Goal: Task Accomplishment & Management: Manage account settings

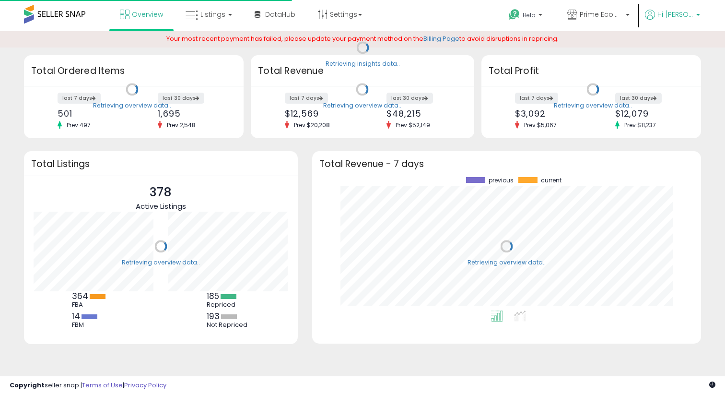
scroll to position [133, 370]
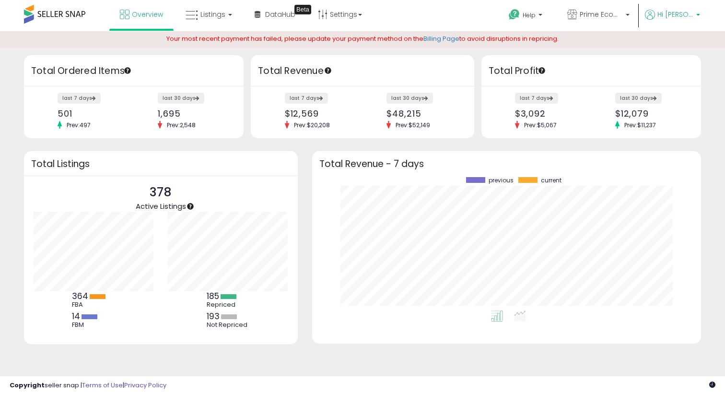
click at [672, 14] on span "Hi [PERSON_NAME]" at bounding box center [676, 15] width 36 height 10
click at [675, 73] on link "Profile" at bounding box center [678, 76] width 19 height 9
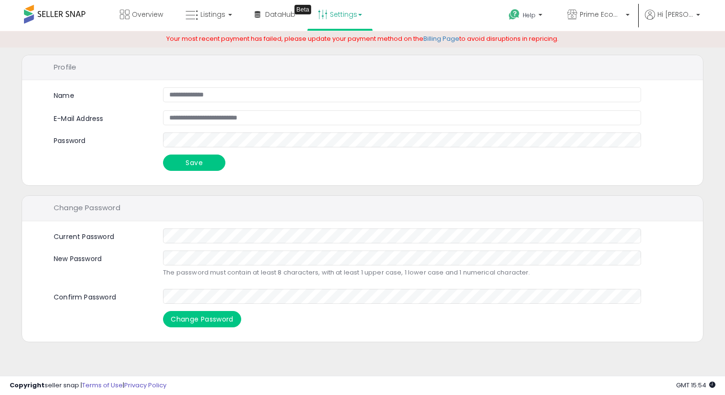
click at [333, 19] on link "Settings" at bounding box center [340, 14] width 59 height 29
click at [315, 176] on div "**********" at bounding box center [362, 132] width 681 height 105
click at [437, 40] on link "Billing Page" at bounding box center [442, 38] width 36 height 9
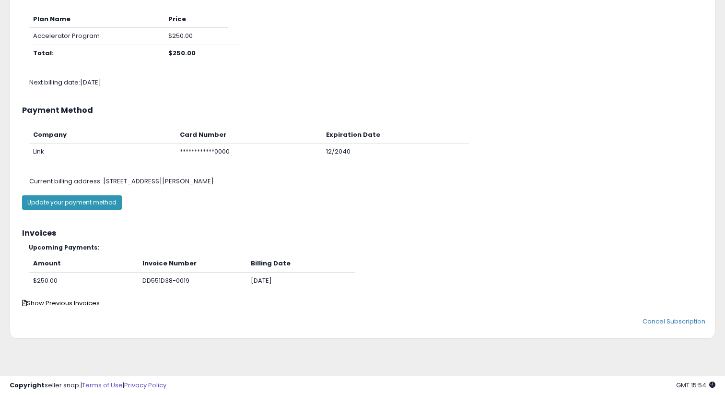
scroll to position [99, 0]
click at [84, 198] on button "Update your payment method" at bounding box center [72, 201] width 100 height 14
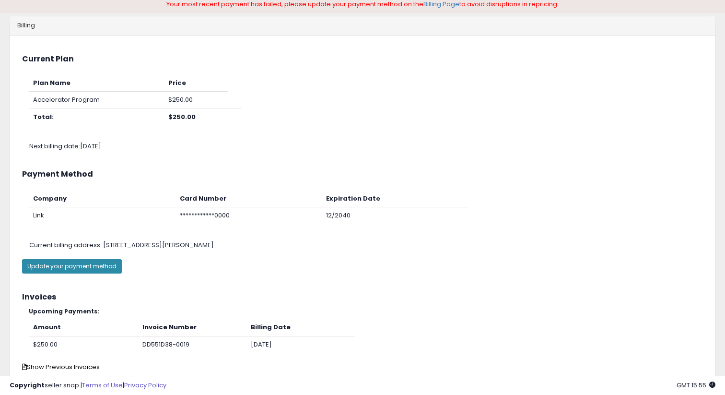
scroll to position [0, 0]
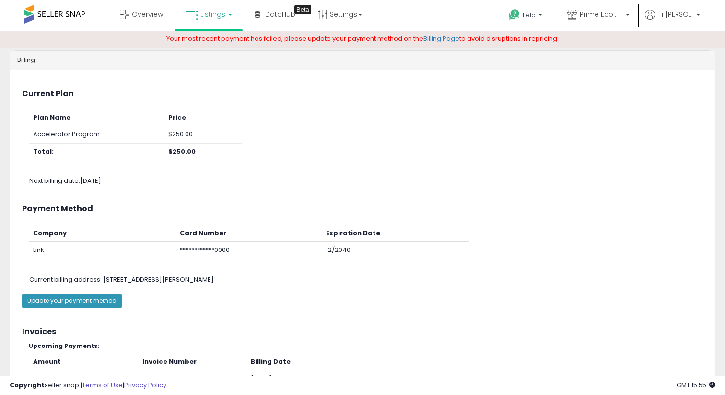
click at [215, 16] on span "Listings" at bounding box center [213, 15] width 25 height 10
click at [206, 50] on icon at bounding box center [216, 47] width 42 height 12
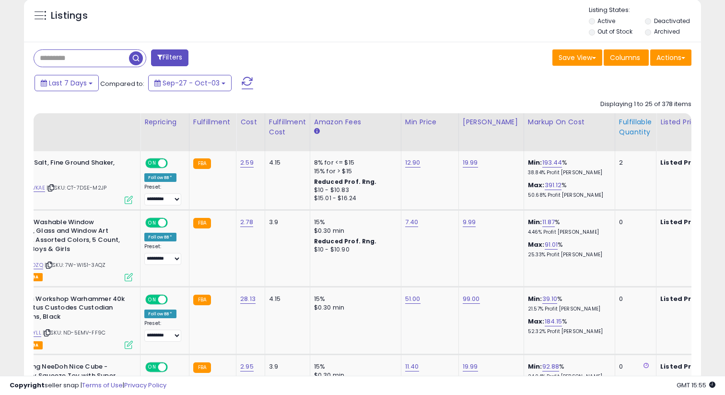
scroll to position [197, 392]
click at [619, 137] on div "Fulfillable Quantity" at bounding box center [635, 127] width 33 height 20
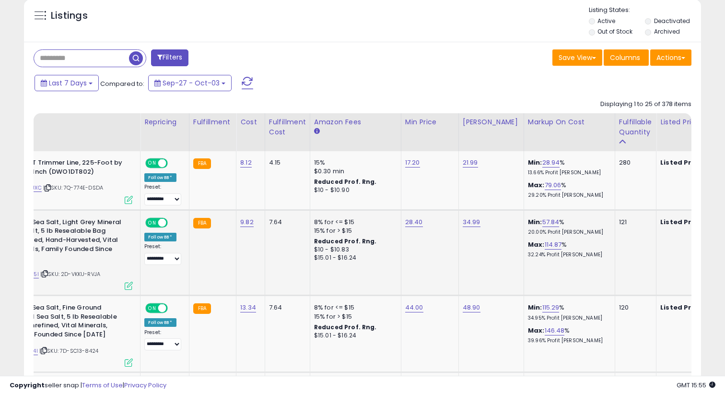
scroll to position [0, 0]
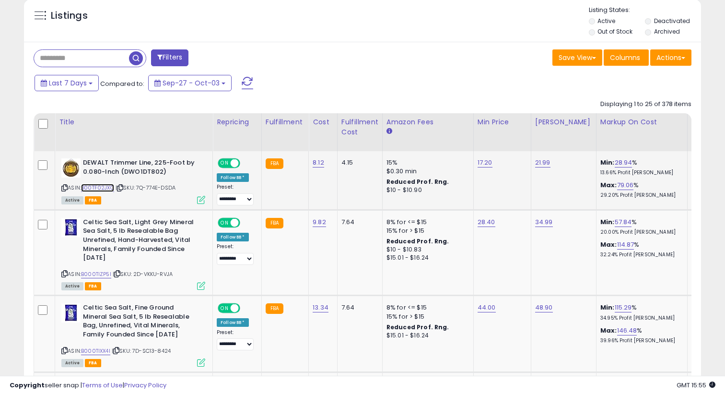
click at [105, 191] on link "B00TF02JXC" at bounding box center [97, 188] width 33 height 8
click at [106, 271] on link "B000TIZP5I" at bounding box center [96, 274] width 30 height 8
click at [106, 347] on link "B000TIXX4I" at bounding box center [95, 351] width 29 height 8
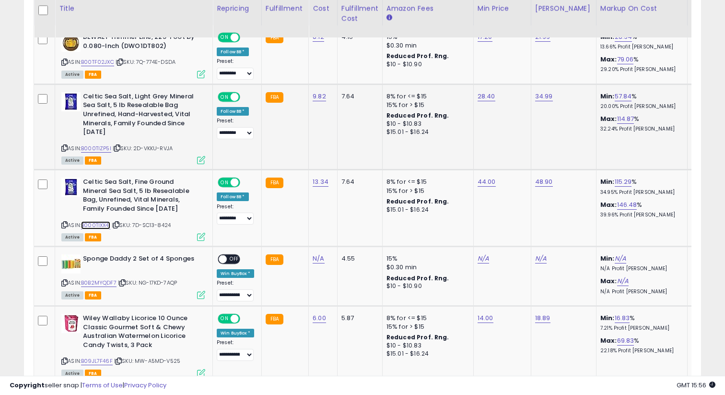
scroll to position [479, 0]
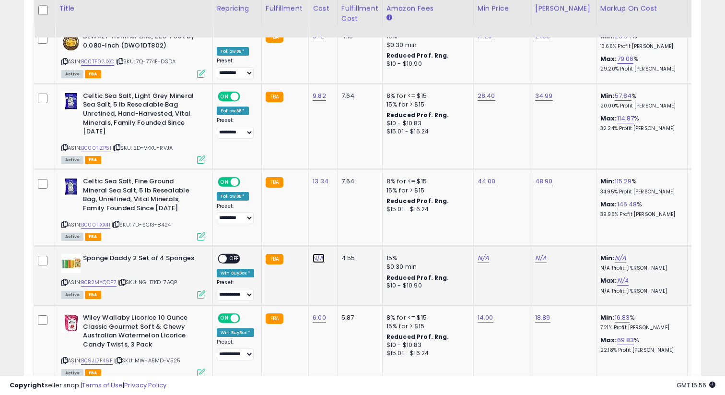
click at [315, 258] on link "N/A" at bounding box center [319, 258] width 12 height 10
type input "****"
click at [351, 233] on icon "submit" at bounding box center [348, 234] width 6 height 6
click at [108, 283] on link "B0B2MYQDF7" at bounding box center [98, 282] width 35 height 8
click at [481, 260] on link "N/A" at bounding box center [484, 258] width 12 height 10
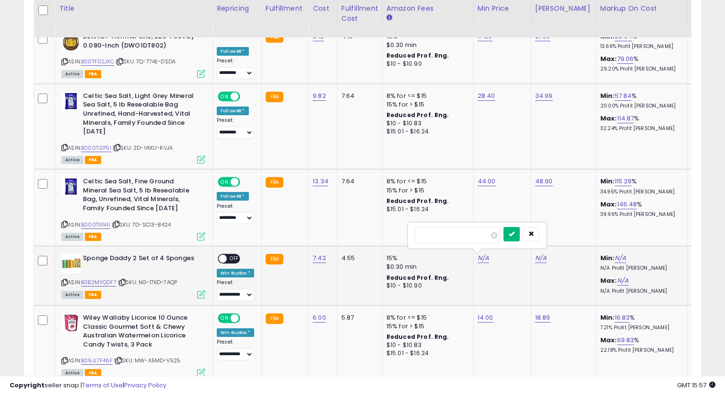
type input "****"
click at [516, 231] on button "submit" at bounding box center [512, 234] width 16 height 14
click at [545, 261] on div "N/A" at bounding box center [562, 258] width 54 height 9
click at [539, 260] on link "N/A" at bounding box center [541, 258] width 12 height 10
type input "*****"
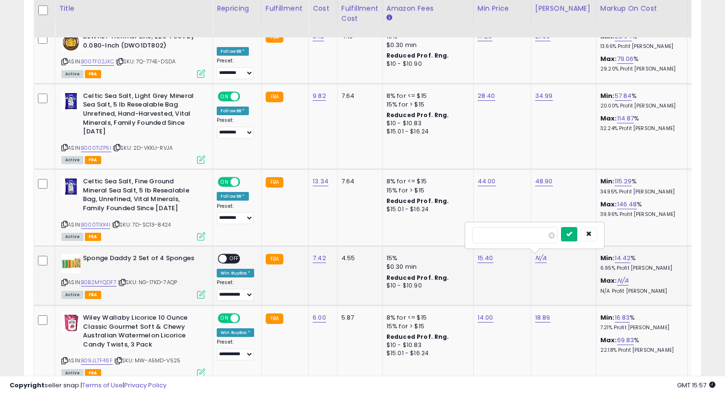
click at [569, 234] on button "submit" at bounding box center [569, 234] width 16 height 14
click at [229, 260] on span "OFF" at bounding box center [234, 259] width 15 height 8
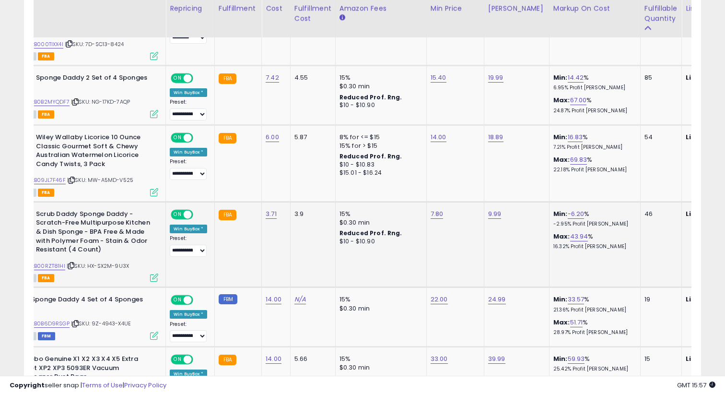
scroll to position [0, 47]
click at [433, 219] on link "7.80" at bounding box center [437, 214] width 13 height 10
type input "*"
click at [472, 186] on button "submit" at bounding box center [465, 190] width 16 height 14
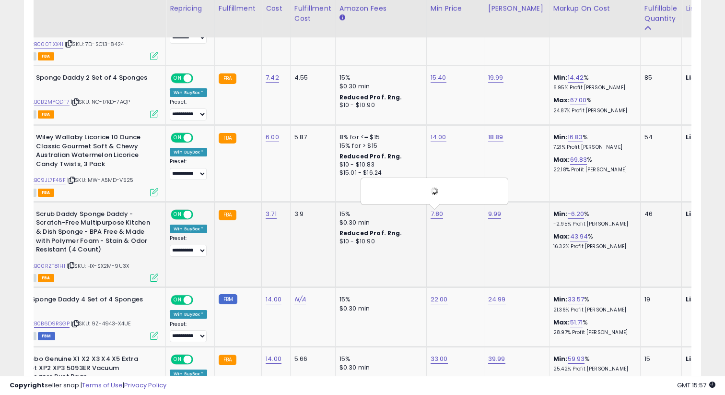
scroll to position [0, 0]
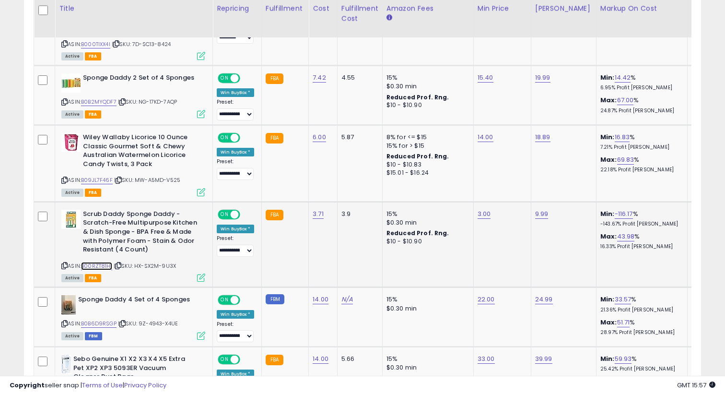
click at [94, 265] on link "B00RZT81HI" at bounding box center [96, 266] width 31 height 8
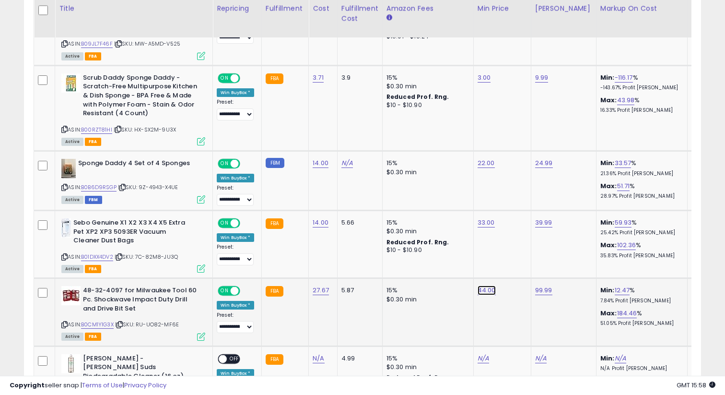
click at [486, 291] on link "44.00" at bounding box center [487, 290] width 18 height 10
type input "*"
type input "**"
click at [523, 266] on button "submit" at bounding box center [515, 267] width 16 height 14
click at [108, 324] on link "B0CM1Y1G3X" at bounding box center [97, 324] width 33 height 8
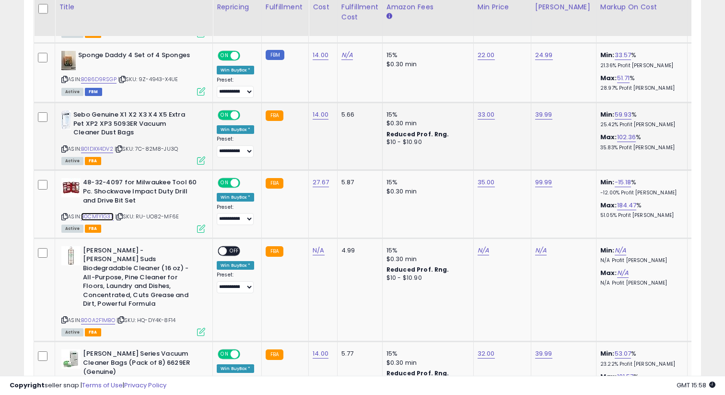
scroll to position [904, 0]
click at [112, 316] on link "B00A2F1MBO" at bounding box center [98, 320] width 34 height 8
click at [478, 253] on link "N/A" at bounding box center [484, 250] width 12 height 10
type input "****"
click at [516, 228] on button "submit" at bounding box center [512, 226] width 16 height 14
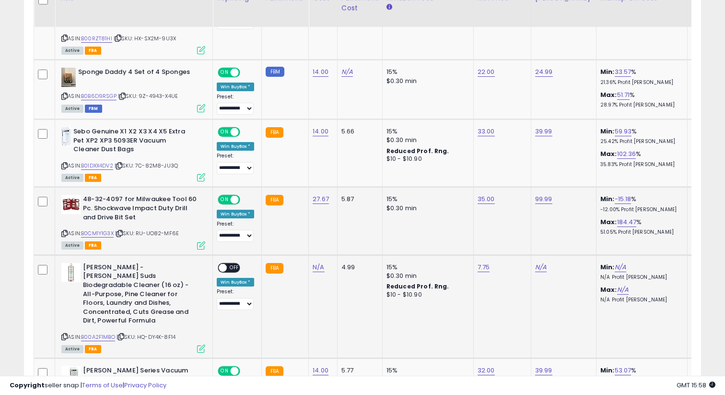
scroll to position [863, 0]
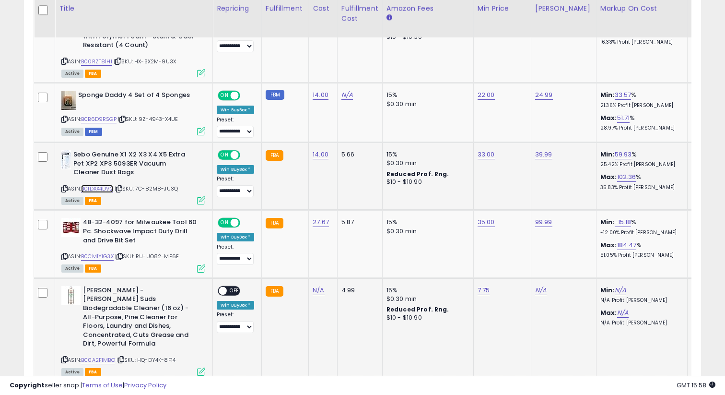
click at [102, 190] on link "B01DXX4DV2" at bounding box center [97, 189] width 32 height 8
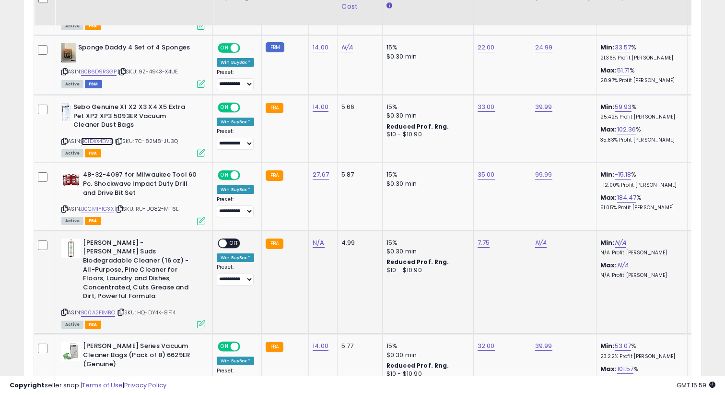
scroll to position [915, 0]
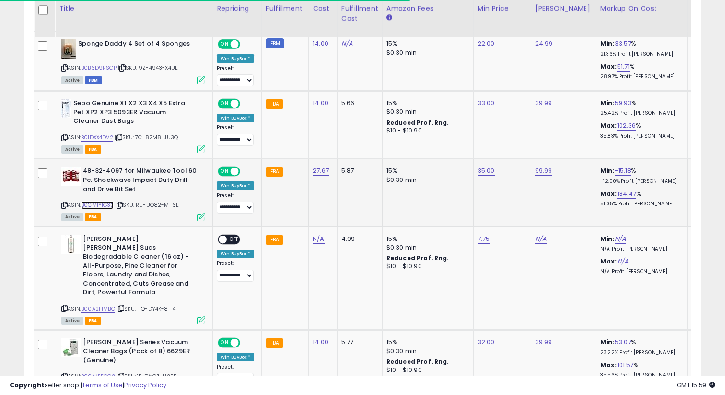
click at [113, 205] on link "B0CM1Y1G3X" at bounding box center [97, 205] width 33 height 8
click at [488, 171] on link "35.00" at bounding box center [486, 171] width 17 height 10
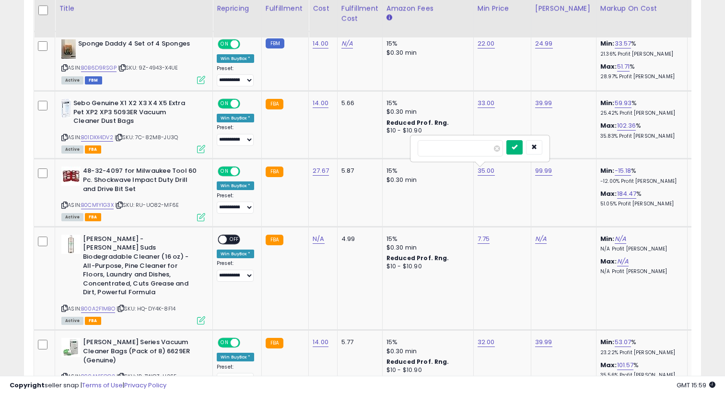
type input "**"
click at [518, 149] on icon "submit" at bounding box center [515, 147] width 6 height 6
click at [313, 239] on link "N/A" at bounding box center [319, 239] width 12 height 10
type input "****"
click at [351, 213] on icon "submit" at bounding box center [348, 215] width 6 height 6
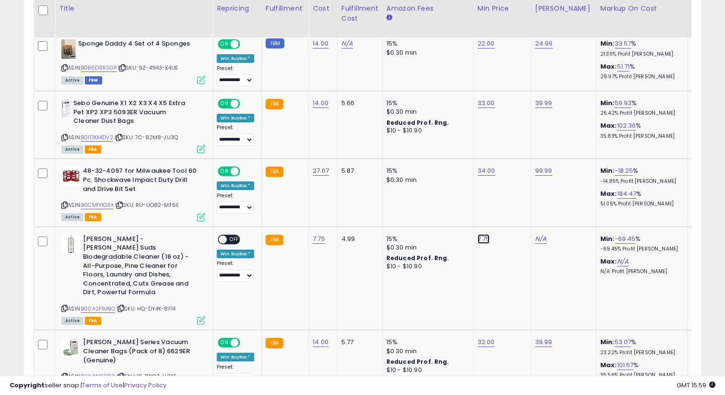
click at [480, 236] on link "7.75" at bounding box center [484, 239] width 12 height 10
type input "*"
type input "**"
click at [517, 224] on div at bounding box center [522, 216] width 36 height 17
click at [515, 217] on icon "submit" at bounding box center [512, 215] width 6 height 6
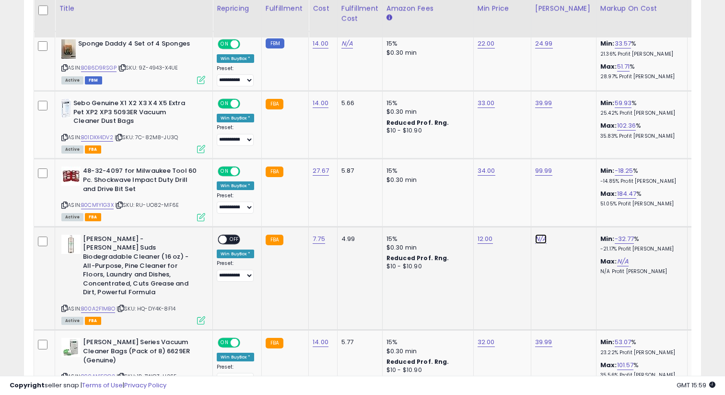
click at [537, 243] on link "N/A" at bounding box center [541, 239] width 12 height 10
type input "*"
type input "*****"
click at [570, 219] on button "submit" at bounding box center [569, 215] width 16 height 14
click at [224, 237] on span at bounding box center [223, 239] width 8 height 8
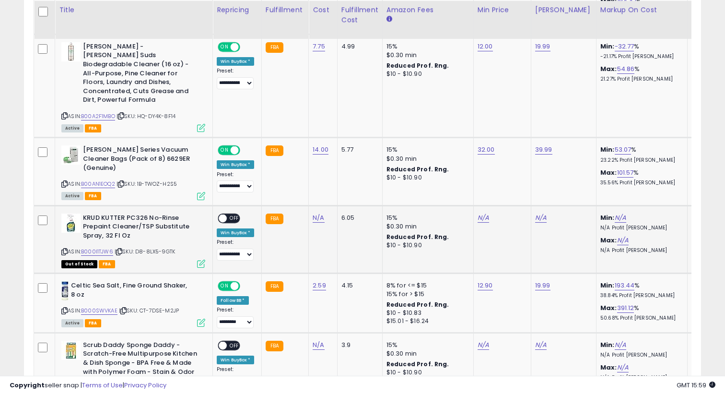
scroll to position [1109, 0]
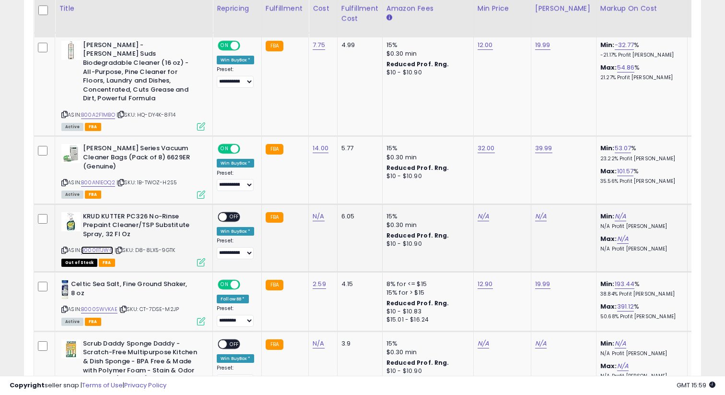
click at [96, 246] on link "B000I1TJW6" at bounding box center [97, 250] width 32 height 8
click at [314, 212] on link "N/A" at bounding box center [319, 217] width 12 height 10
type input "****"
click at [356, 179] on button "submit" at bounding box center [348, 175] width 16 height 14
click at [484, 212] on link "N/A" at bounding box center [484, 217] width 12 height 10
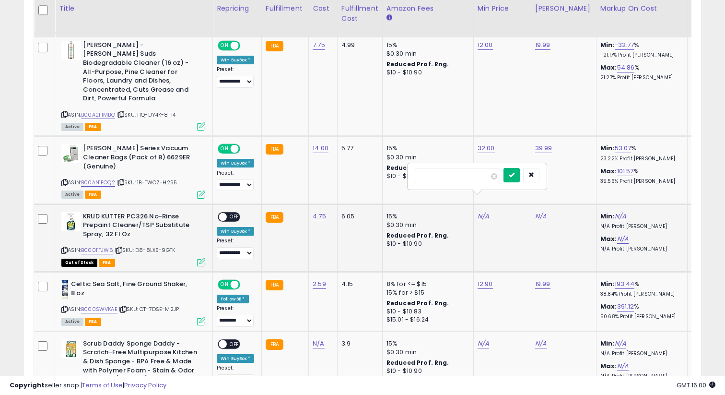
type input "**"
click at [519, 171] on button "submit" at bounding box center [512, 175] width 16 height 14
click at [540, 212] on link "N/A" at bounding box center [541, 217] width 12 height 10
type input "*****"
click at [576, 178] on button "submit" at bounding box center [569, 175] width 16 height 14
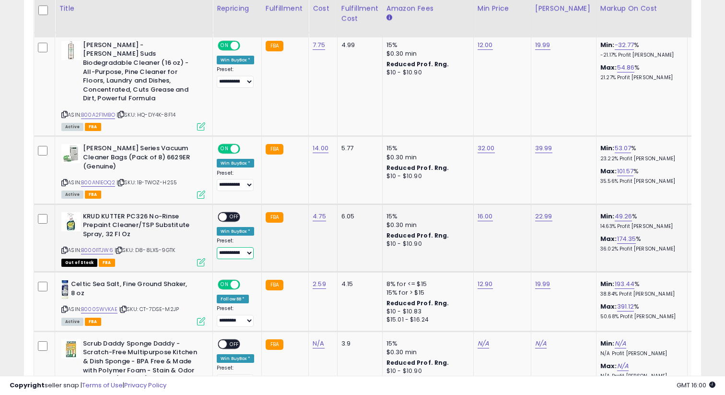
click at [233, 247] on select "**********" at bounding box center [235, 253] width 37 height 12
select select "*********"
click at [217, 247] on select "**********" at bounding box center [235, 253] width 37 height 12
click at [234, 212] on span "OFF" at bounding box center [234, 216] width 15 height 8
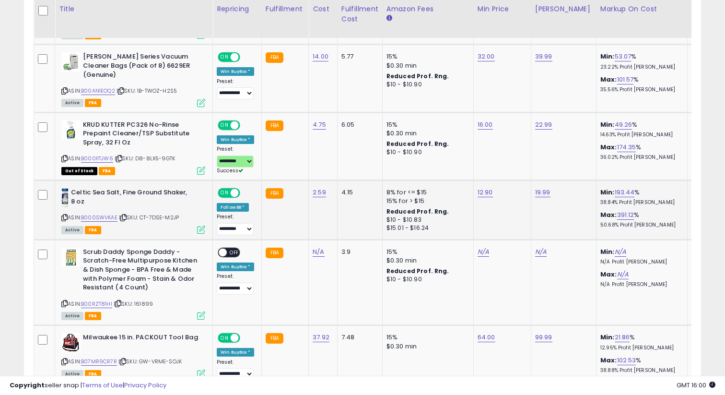
scroll to position [1201, 0]
click at [97, 195] on div "ASIN: B000SWVKAE | SKU: CT-7DSE-M2JP Active FBA" at bounding box center [133, 210] width 144 height 45
click at [100, 213] on link "B000SWVKAE" at bounding box center [99, 217] width 36 height 8
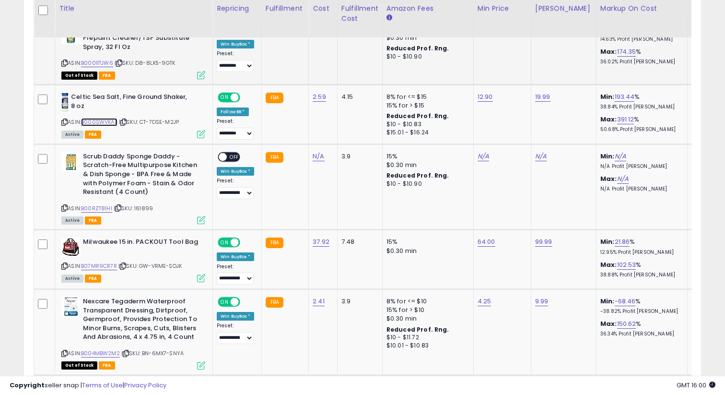
scroll to position [1296, 0]
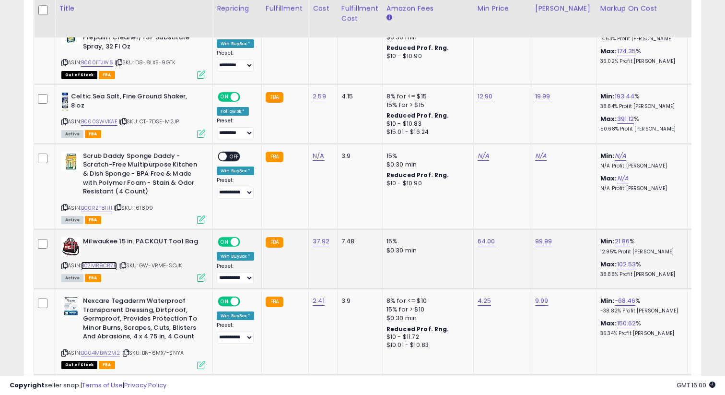
click at [106, 261] on link "B07MR9CR7R" at bounding box center [99, 265] width 36 height 8
click at [487, 236] on link "64.00" at bounding box center [487, 241] width 18 height 10
click at [537, 201] on icon "button" at bounding box center [534, 200] width 6 height 6
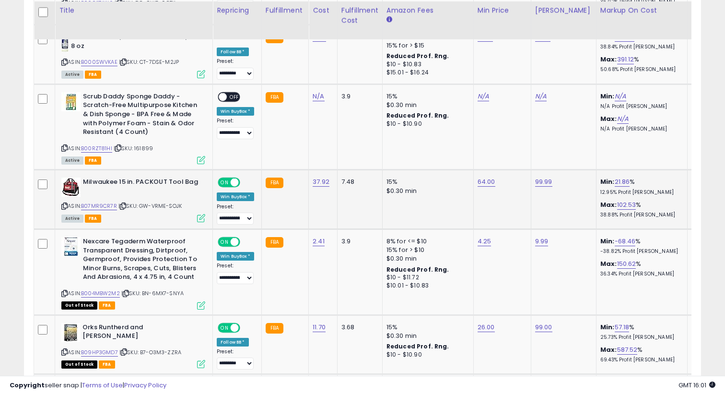
scroll to position [1358, 0]
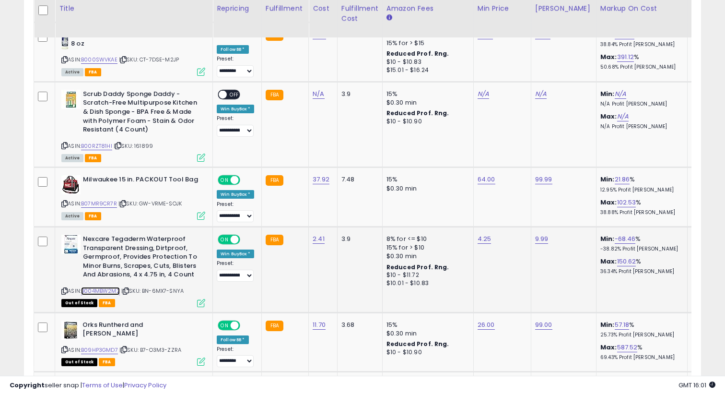
click at [100, 287] on link "B004MBW2M2" at bounding box center [100, 291] width 39 height 8
